Goal: Task Accomplishment & Management: Complete application form

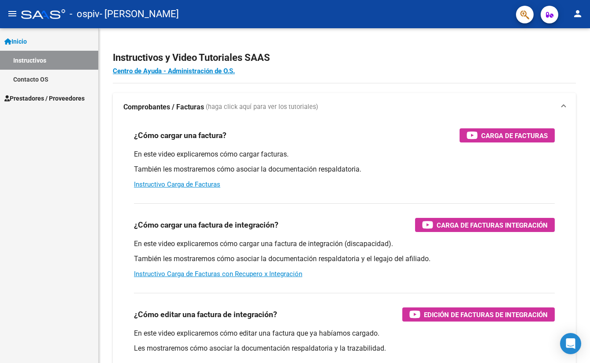
click at [37, 97] on span "Prestadores / Proveedores" at bounding box center [44, 98] width 80 height 10
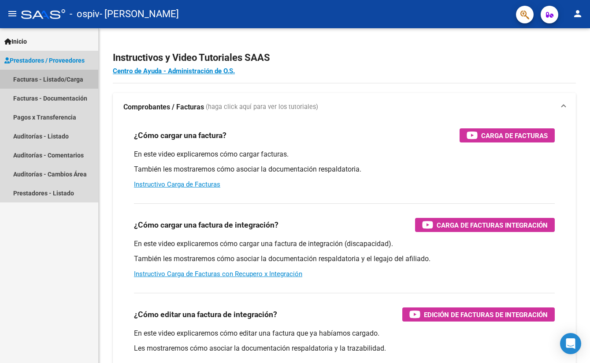
click at [48, 79] on link "Facturas - Listado/Carga" at bounding box center [49, 79] width 98 height 19
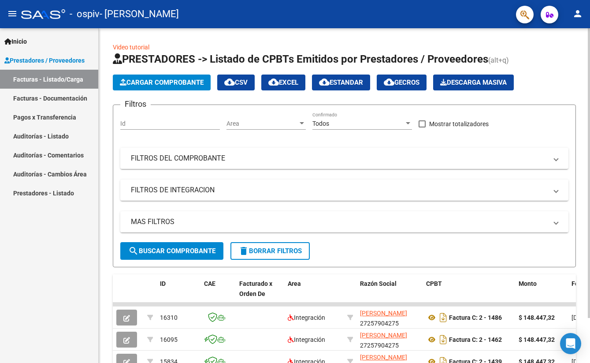
click at [138, 93] on app-list-header "PRESTADORES -> Listado de CPBTs Emitidos por Prestadores / Proveedores (alt+q) …" at bounding box center [344, 159] width 463 height 215
click at [166, 83] on span "Cargar Comprobante" at bounding box center [162, 82] width 84 height 8
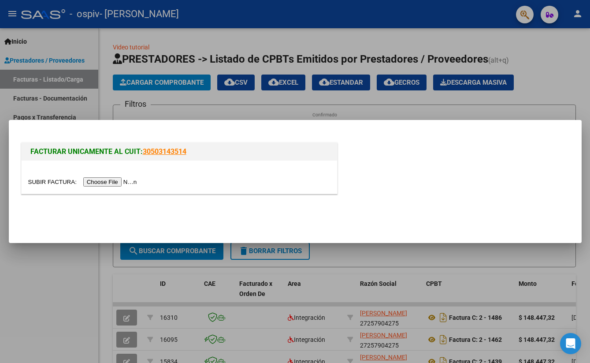
click at [85, 182] on input "file" at bounding box center [84, 181] width 112 height 9
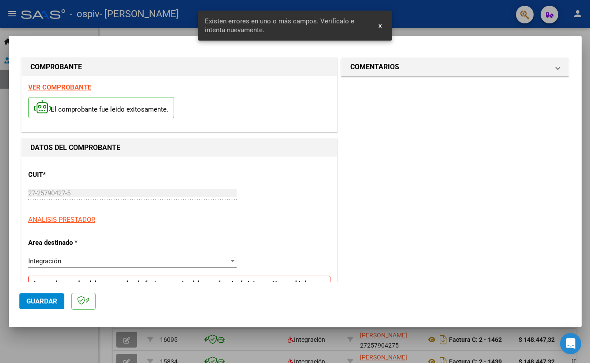
scroll to position [171, 0]
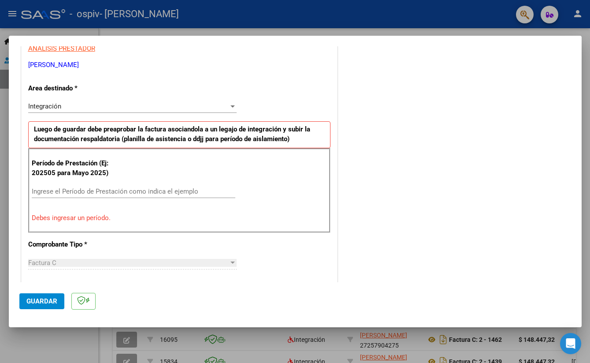
click at [68, 195] on div "Ingrese el Período de Prestación como indica el ejemplo" at bounding box center [134, 191] width 204 height 13
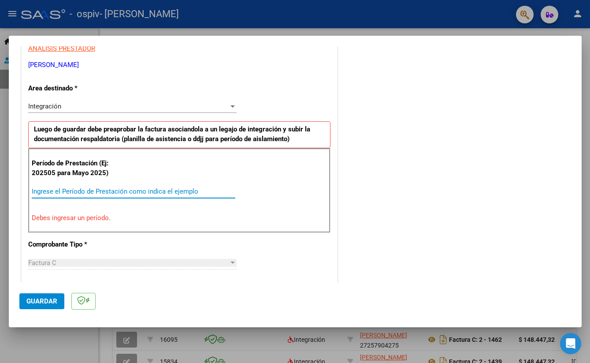
click at [83, 191] on input "Ingrese el Período de Prestación como indica el ejemplo" at bounding box center [134, 191] width 204 height 8
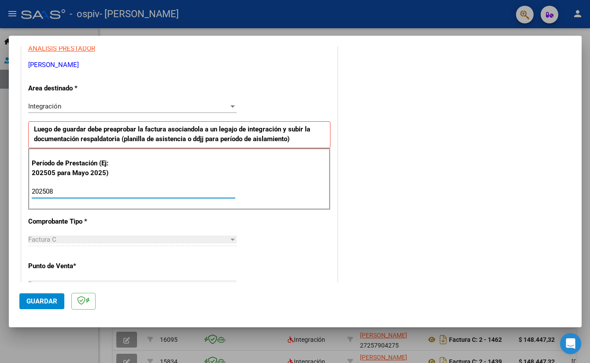
scroll to position [387, 0]
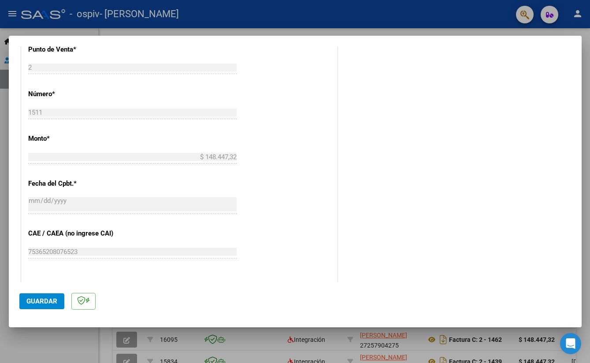
type input "202508"
click at [33, 302] on span "Guardar" at bounding box center [41, 301] width 31 height 8
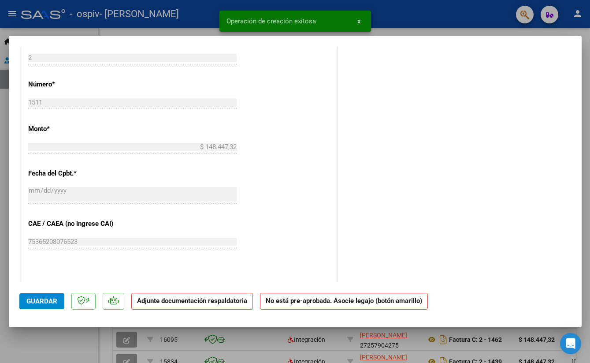
scroll to position [0, 0]
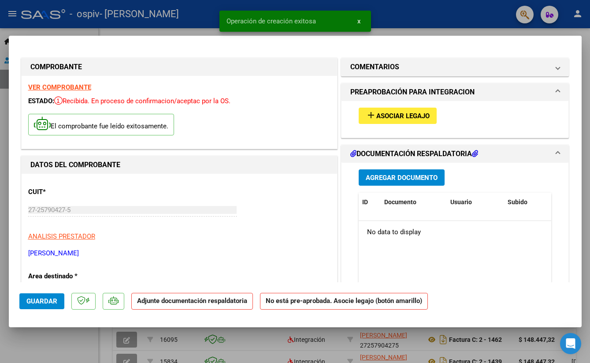
click at [414, 118] on span "Asociar Legajo" at bounding box center [402, 116] width 53 height 8
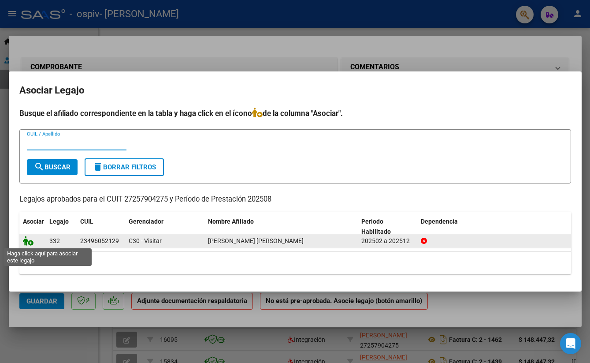
click at [28, 242] on icon at bounding box center [28, 241] width 11 height 10
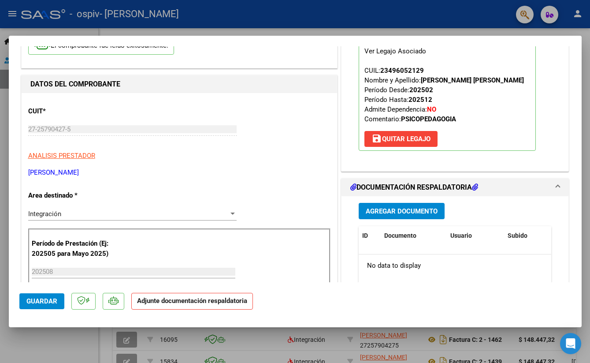
scroll to position [84, 0]
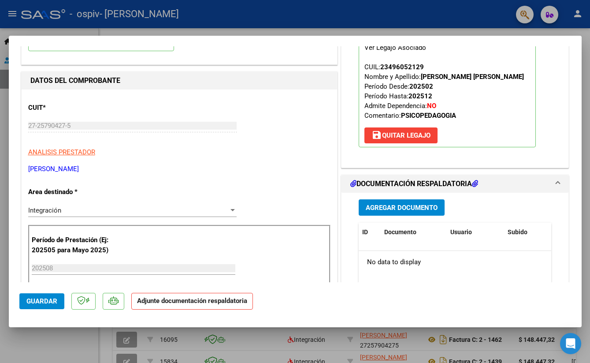
click at [389, 209] on span "Agregar Documento" at bounding box center [402, 208] width 72 height 8
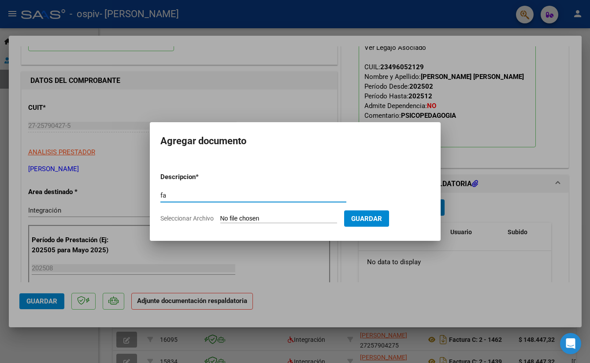
type input "f"
type input "planilla asistencia"
click at [291, 216] on input "Seleccionar Archivo" at bounding box center [278, 219] width 117 height 8
type input "C:\fakepath\[DATE] 10-17.pdf"
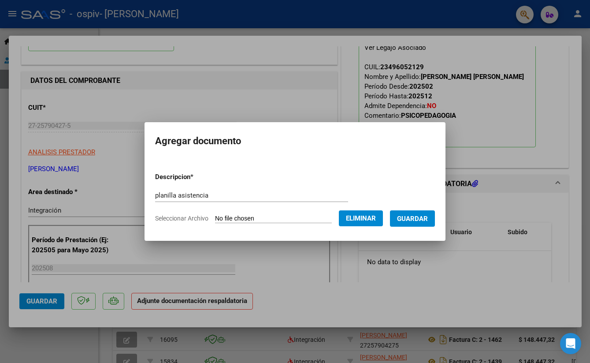
click at [418, 220] on span "Guardar" at bounding box center [412, 219] width 31 height 8
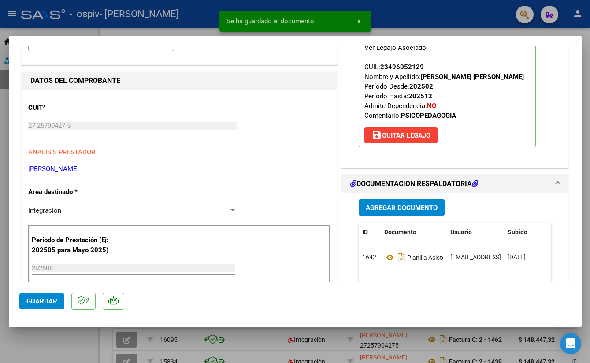
click at [396, 205] on span "Agregar Documento" at bounding box center [402, 208] width 72 height 8
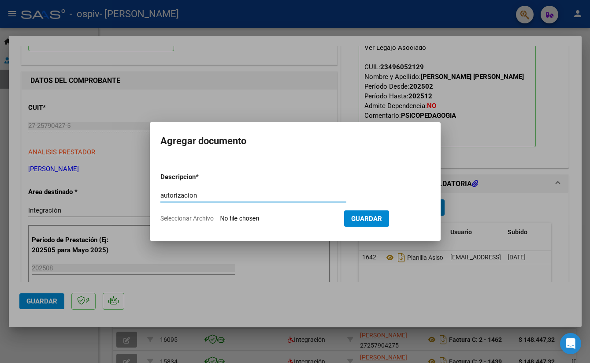
type input "autorización"
drag, startPoint x: 305, startPoint y: 177, endPoint x: 289, endPoint y: 219, distance: 44.6
click at [289, 219] on input "Seleccionar Archivo" at bounding box center [278, 219] width 117 height 8
type input "C:\fakepath\[PERSON_NAME] [PERSON_NAME] PSICOPEDAGOGA 2025.pdf"
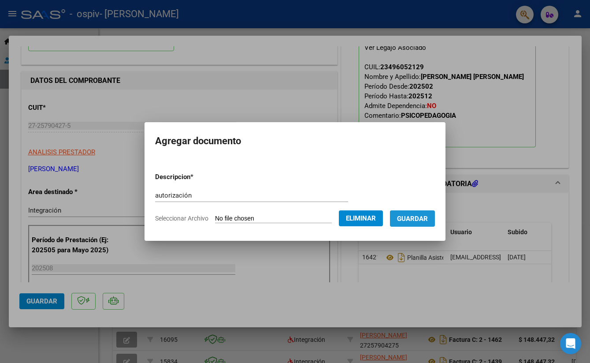
click at [427, 217] on span "Guardar" at bounding box center [412, 219] width 31 height 8
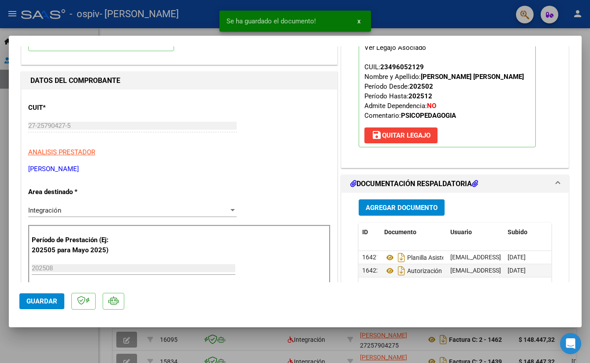
scroll to position [252, 0]
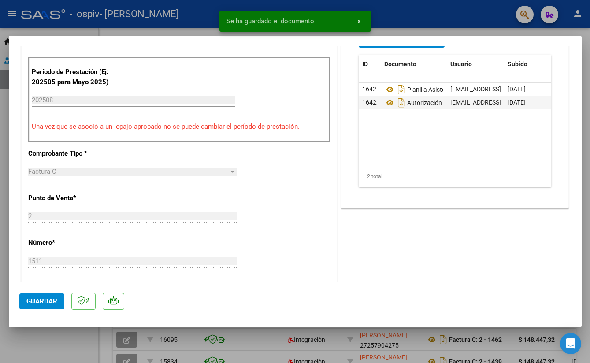
click at [35, 309] on mat-dialog-actions "Guardar" at bounding box center [295, 299] width 552 height 35
click at [41, 302] on span "Guardar" at bounding box center [41, 301] width 31 height 8
